Goal: Complete application form

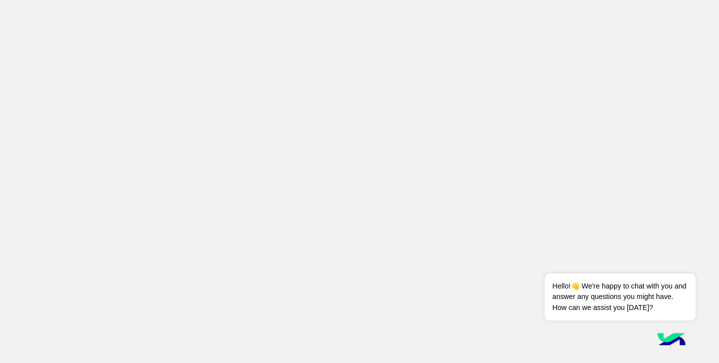
click at [616, 49] on app-root at bounding box center [359, 181] width 719 height 363
